Goal: Task Accomplishment & Management: Manage account settings

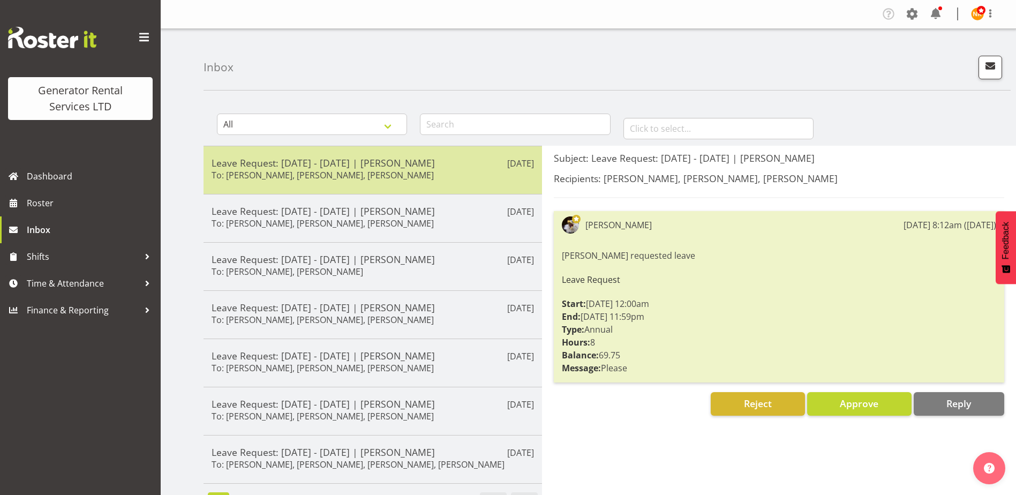
click at [415, 177] on div "Leave Request: [DATE] - [DATE] | [PERSON_NAME] To: [PERSON_NAME], [PERSON_NAME]…" at bounding box center [373, 170] width 322 height 26
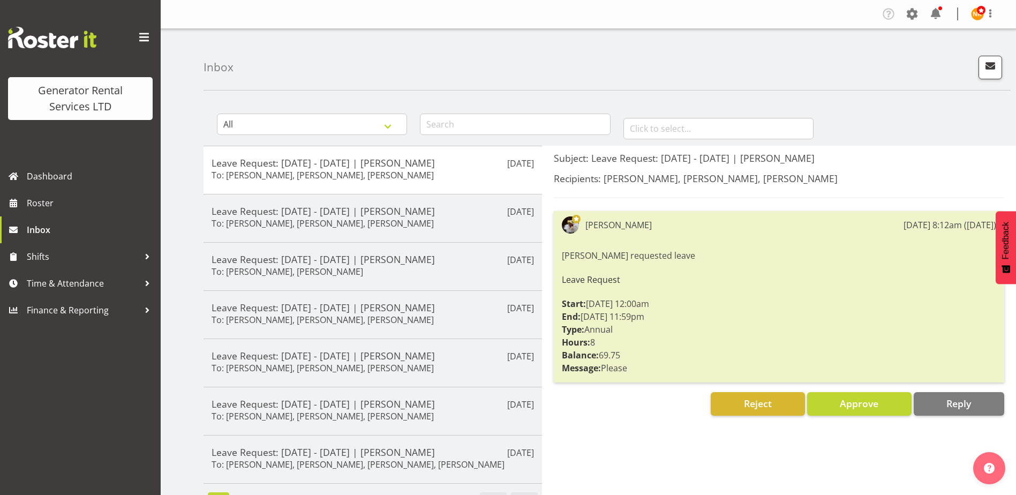
click at [141, 39] on span at bounding box center [144, 37] width 17 height 17
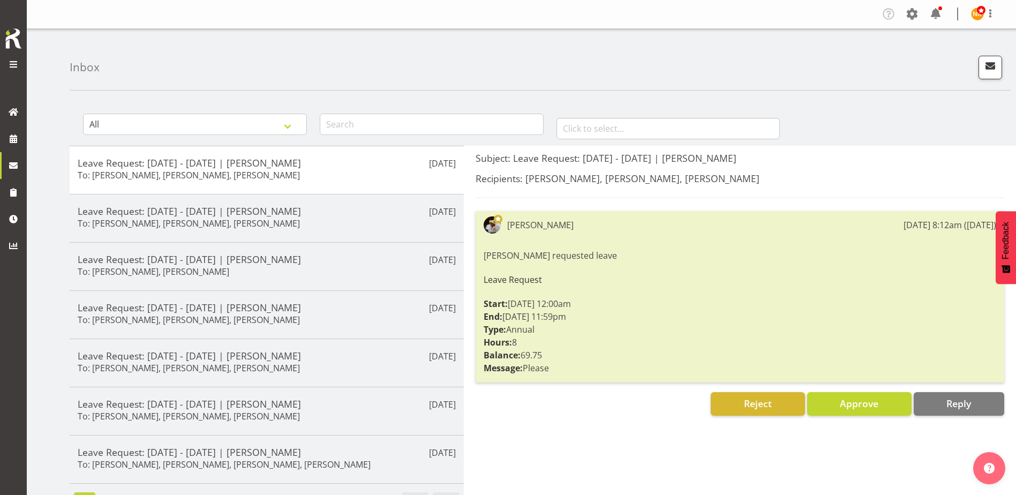
click at [7, 66] on span at bounding box center [13, 64] width 13 height 13
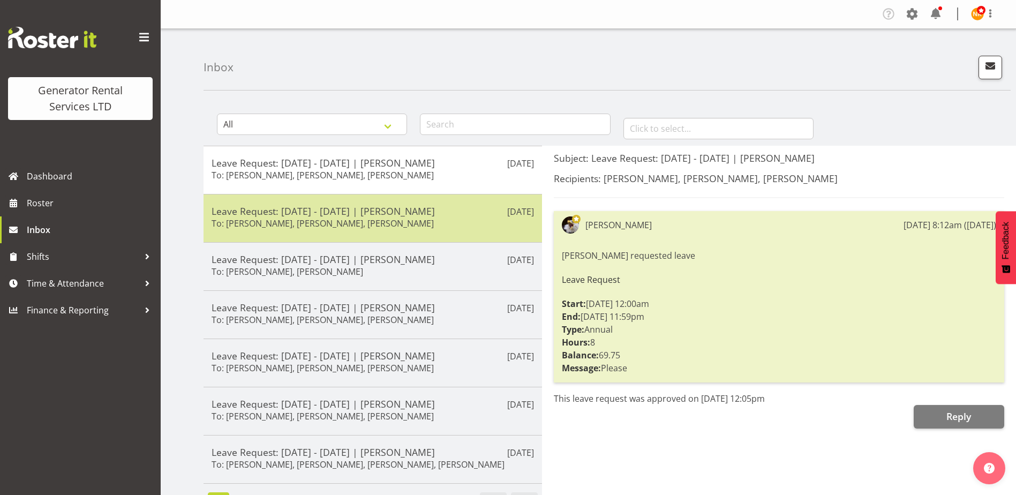
click at [449, 226] on div "Leave Request: 18/08/25 - 19/08/25 | Katherine Lothian To: Dave Wallace, Phil H…" at bounding box center [373, 218] width 322 height 26
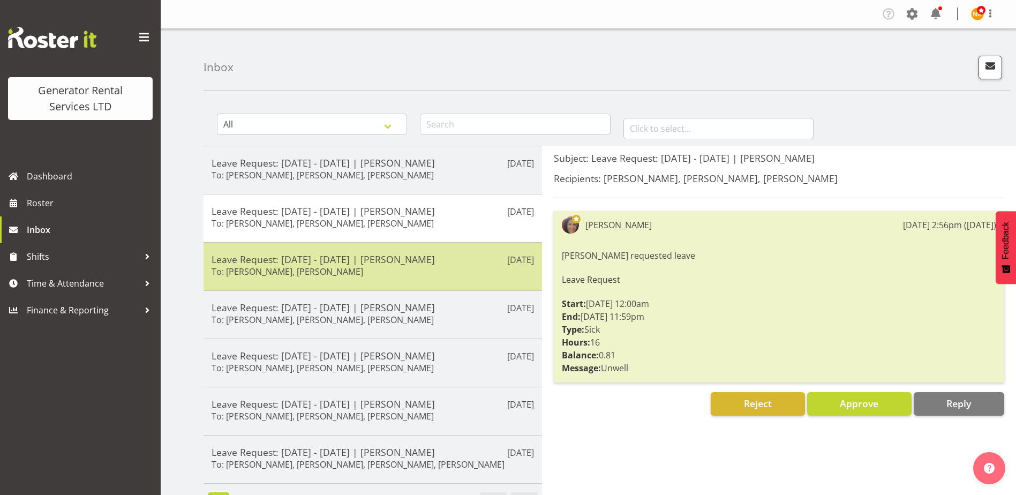
click at [448, 281] on div "Aug 15th Leave Request: 18/08/25 - 18/08/25 | Dave Wallace To: Phil Hannah, Nic…" at bounding box center [373, 266] width 338 height 48
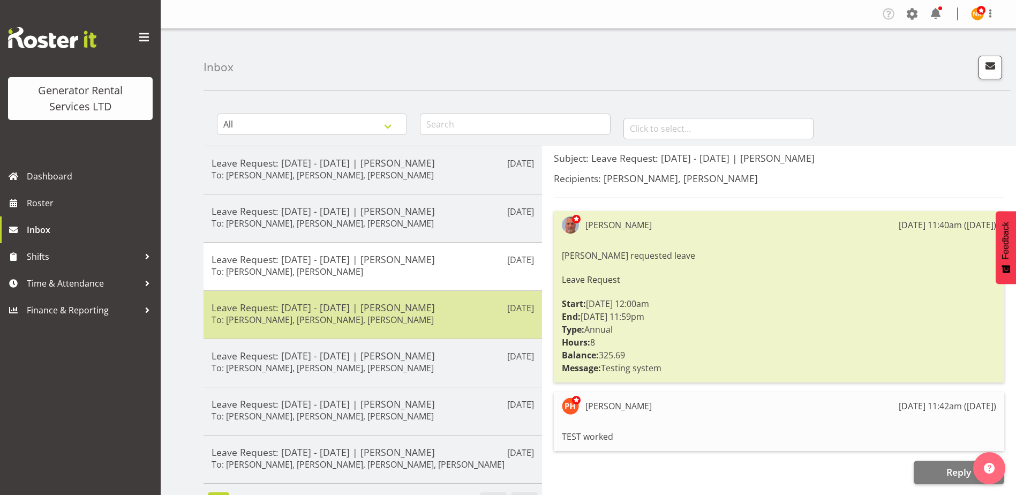
click at [442, 321] on div "Leave Request: 30/09/25 - 30/09/25 | Sean Johnstone To: Phil Hannah, Nicko Kokk…" at bounding box center [373, 315] width 322 height 26
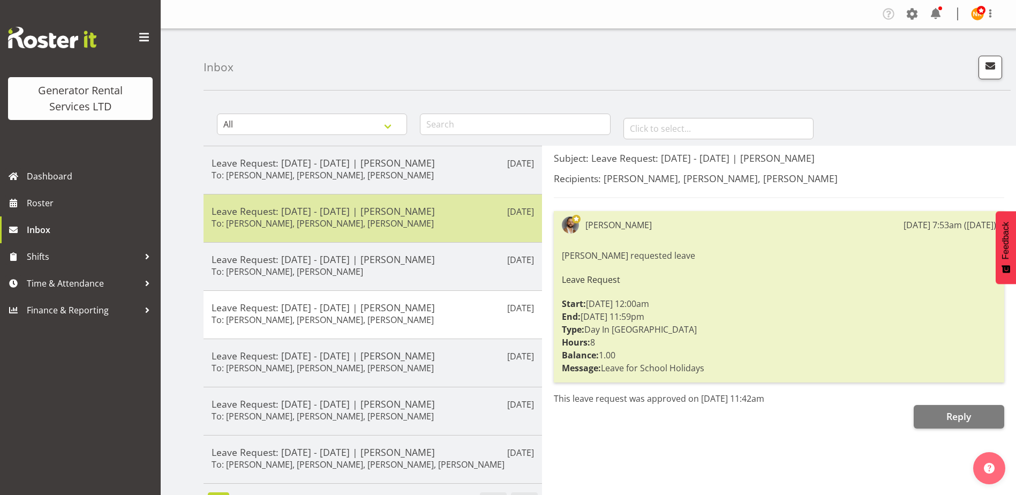
click at [447, 219] on div "Leave Request: 18/08/25 - 19/08/25 | Katherine Lothian To: Dave Wallace, Phil H…" at bounding box center [373, 218] width 322 height 26
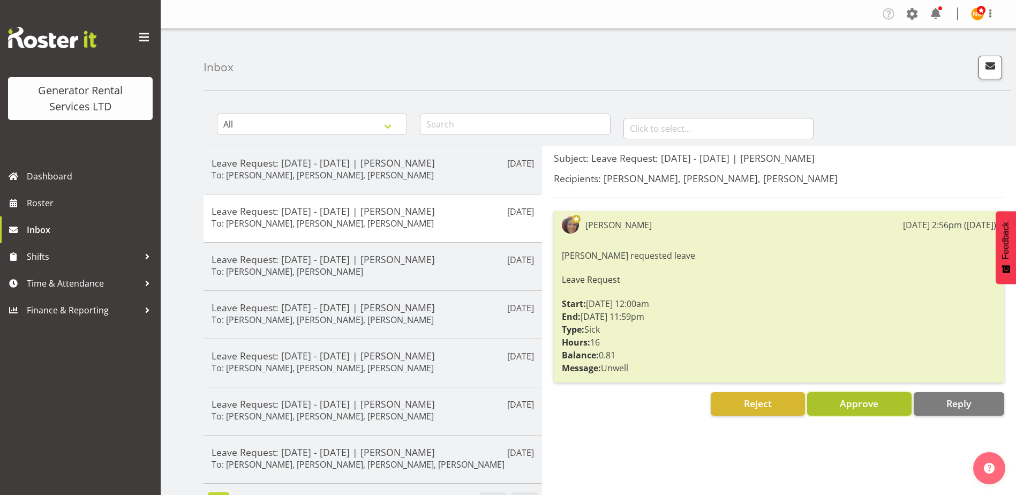
click at [859, 401] on span "Approve" at bounding box center [859, 403] width 39 height 13
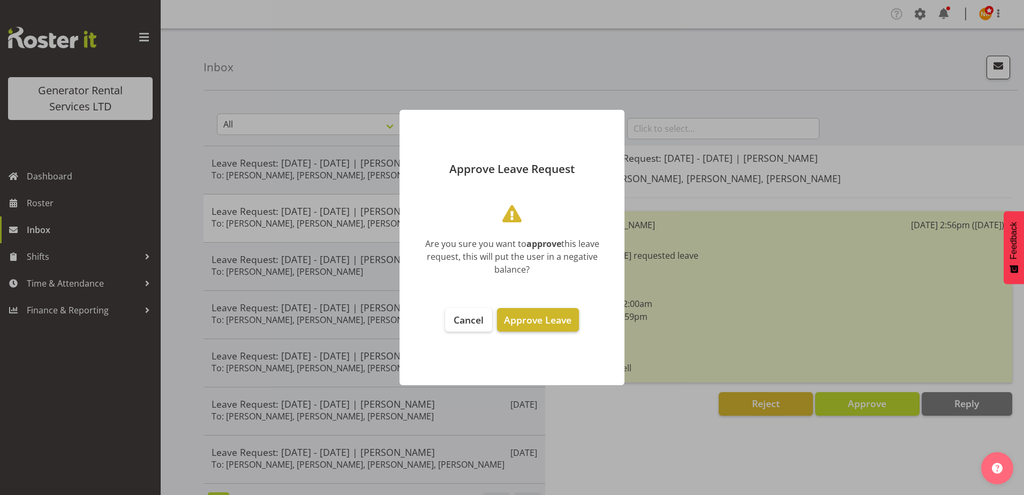
click at [528, 319] on span "Approve Leave" at bounding box center [537, 319] width 67 height 13
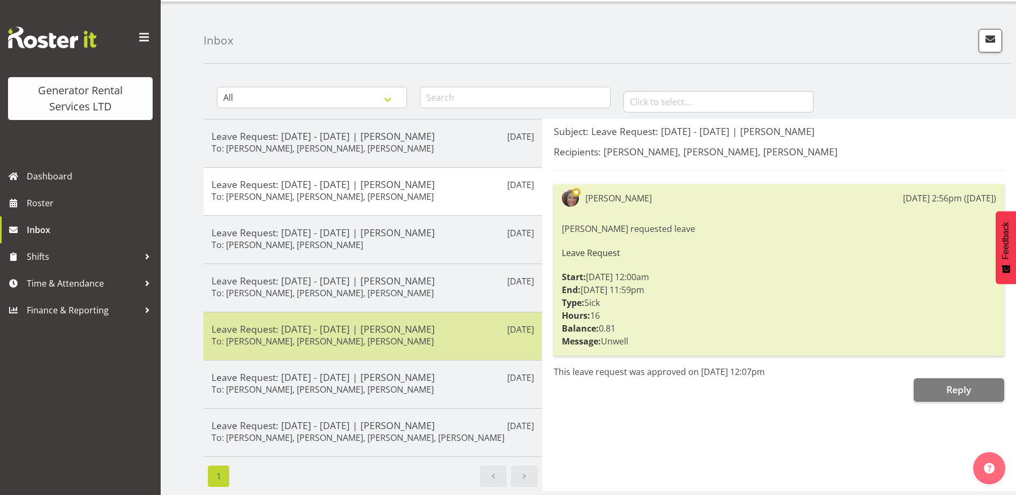
scroll to position [40, 0]
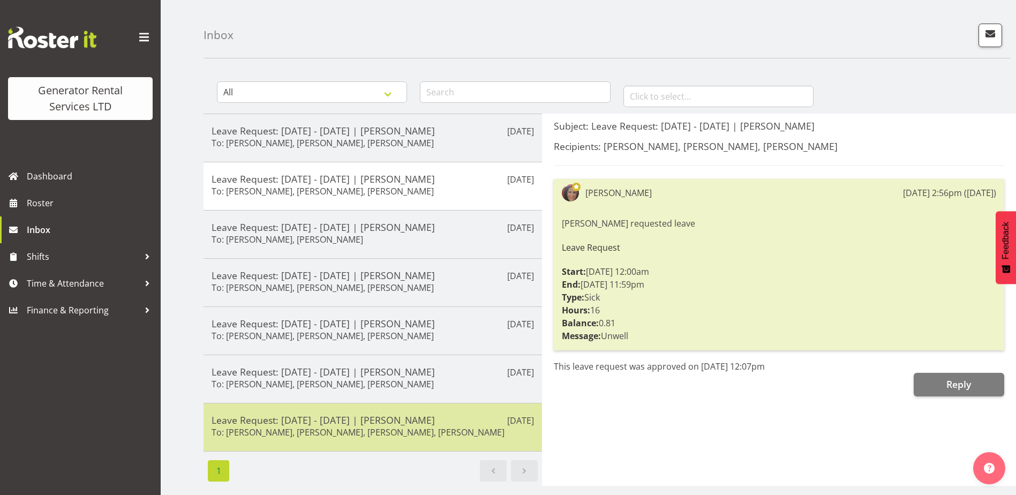
click at [386, 428] on h6 "To: [PERSON_NAME], [PERSON_NAME], [PERSON_NAME], [PERSON_NAME]" at bounding box center [358, 432] width 293 height 11
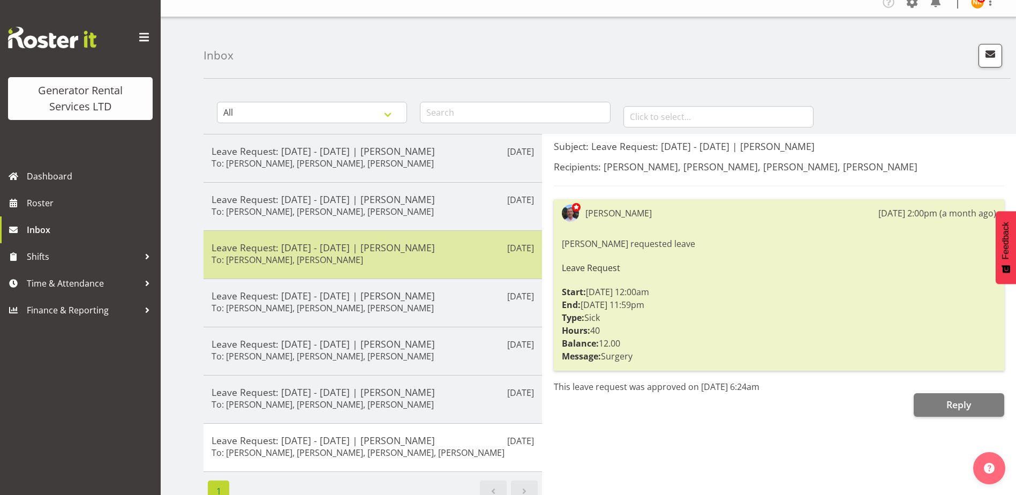
scroll to position [0, 0]
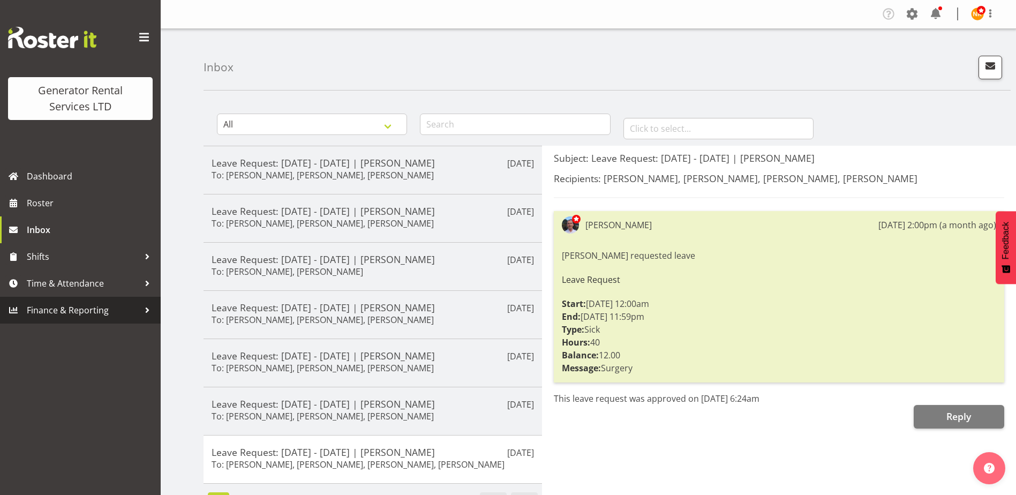
click at [149, 308] on div at bounding box center [147, 310] width 16 height 16
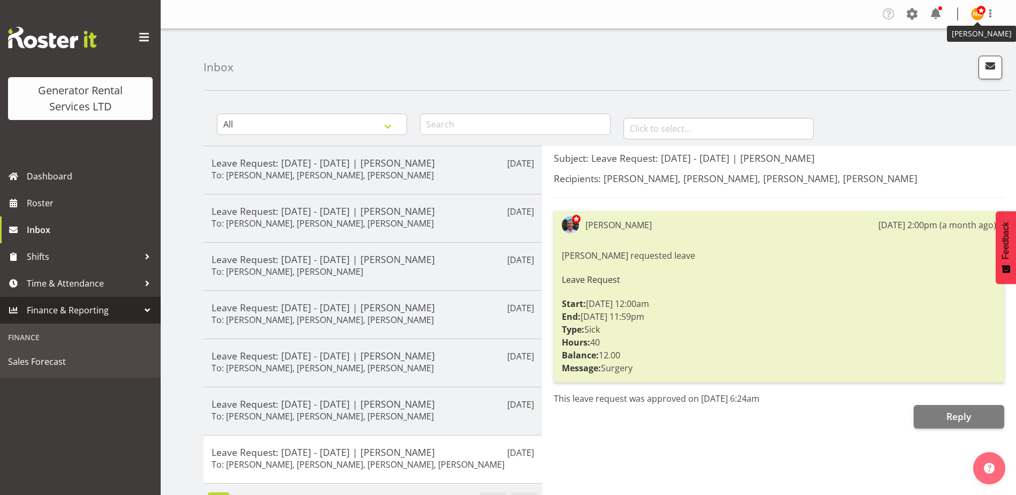
click at [980, 10] on span at bounding box center [981, 10] width 9 height 9
click at [932, 10] on span at bounding box center [935, 13] width 17 height 17
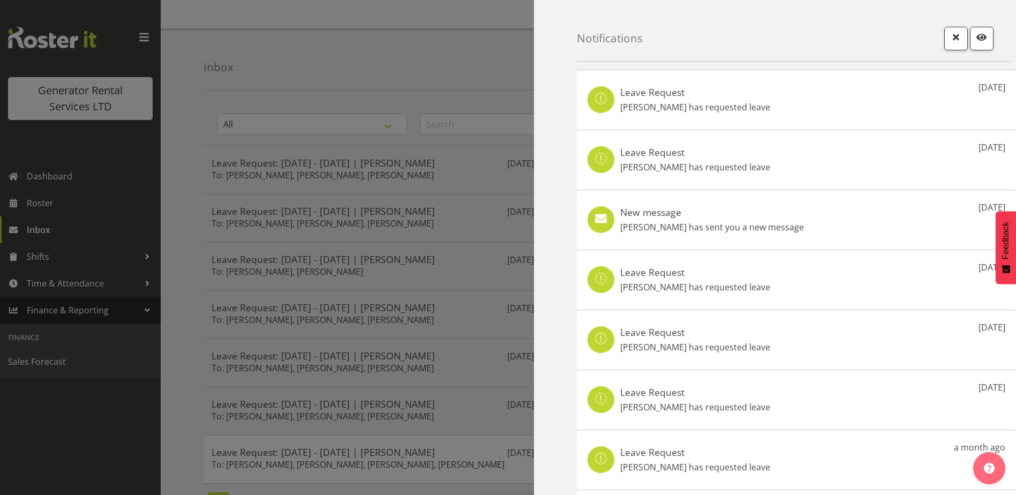
click at [728, 39] on div "Notifications" at bounding box center [794, 31] width 434 height 62
